Goal: Task Accomplishment & Management: Manage account settings

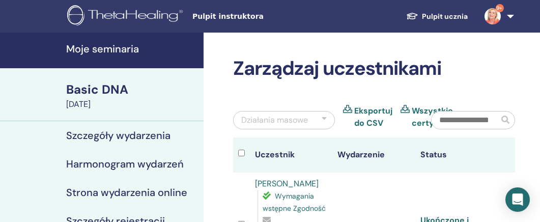
click at [141, 46] on h4 "Moje seminaria" at bounding box center [131, 49] width 131 height 12
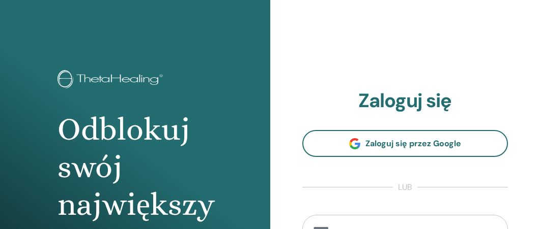
scroll to position [4, 0]
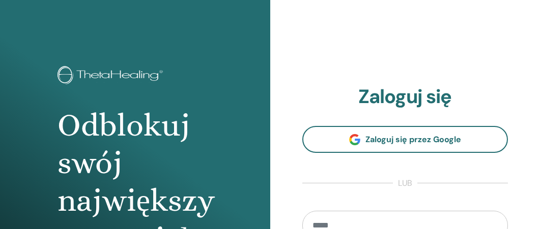
type input "**********"
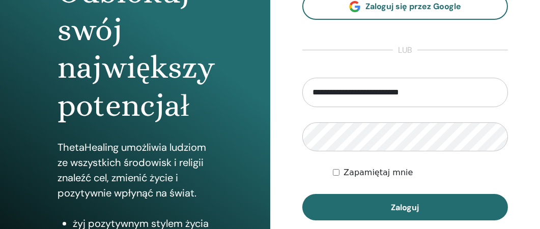
scroll to position [161, 0]
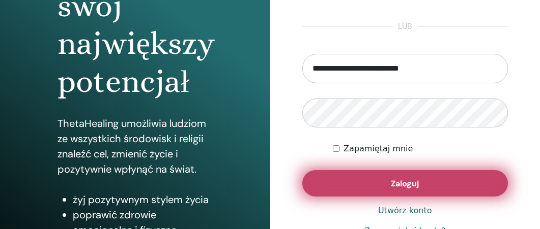
click at [427, 180] on button "Zaloguj" at bounding box center [405, 183] width 206 height 26
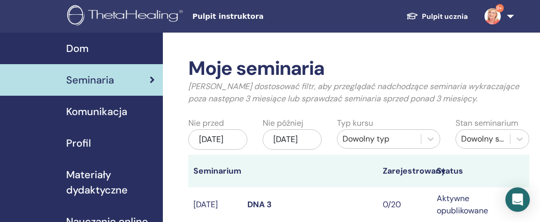
click at [222, 143] on div "[DATE]" at bounding box center [217, 139] width 59 height 20
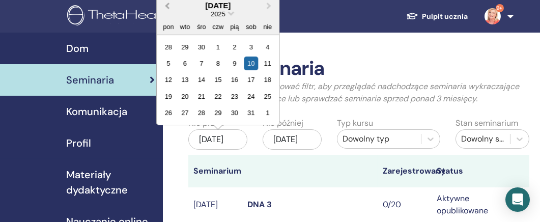
click at [167, 5] on span "Previous Month" at bounding box center [167, 5] width 0 height 11
click at [167, 3] on span "Previous Month" at bounding box center [167, 5] width 0 height 11
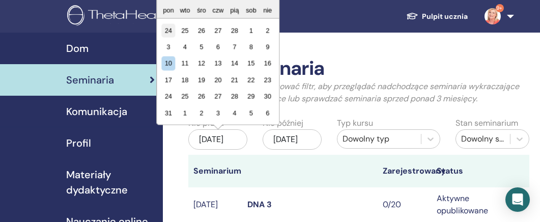
click at [169, 28] on div "24" at bounding box center [168, 30] width 14 height 14
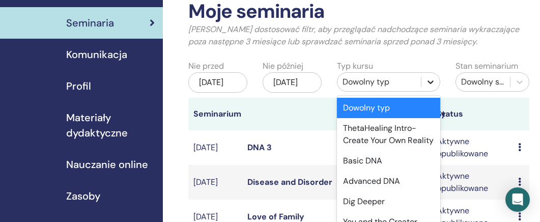
click at [429, 92] on div "option Dowolny typ focused, 1 of 22. 22 results available. Use Up and Down to c…" at bounding box center [388, 81] width 103 height 19
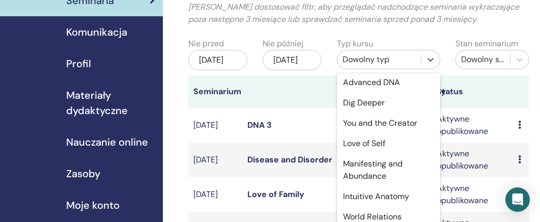
scroll to position [77, 0]
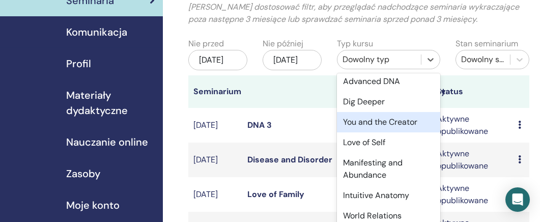
click at [411, 132] on div "You and the Creator" at bounding box center [388, 122] width 103 height 20
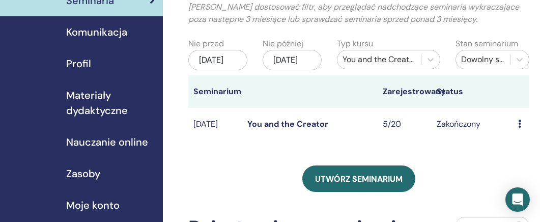
click at [321, 129] on link "You and the Creator" at bounding box center [287, 124] width 81 height 11
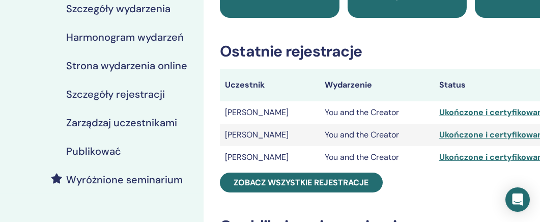
scroll to position [137, 0]
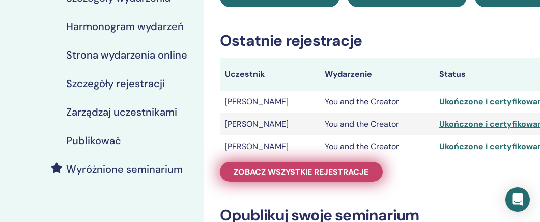
click at [329, 166] on span "Zobacz wszystkie rejestracje" at bounding box center [301, 171] width 135 height 11
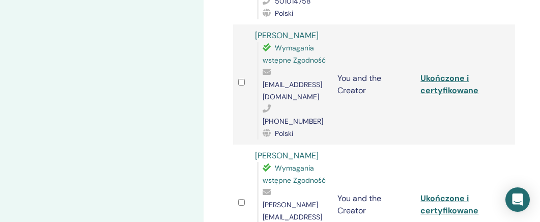
scroll to position [510, 0]
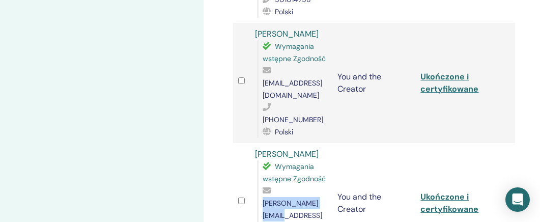
drag, startPoint x: 331, startPoint y: 154, endPoint x: 261, endPoint y: 152, distance: 70.2
click at [261, 160] on div "Wymagania wstępne Zgodność j.hlawacz@gmail.com 534303543 Polski" at bounding box center [292, 209] width 71 height 98
copy span "j.hlawacz@gmail.com"
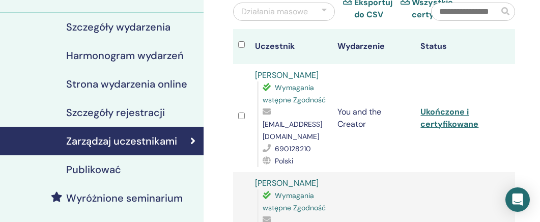
scroll to position [87, 0]
